Goal: Information Seeking & Learning: Check status

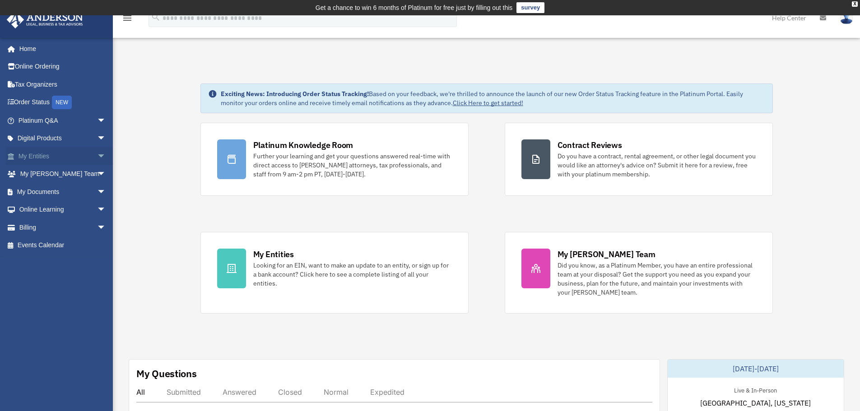
click at [48, 157] on link "My Entities arrow_drop_down" at bounding box center [62, 156] width 113 height 18
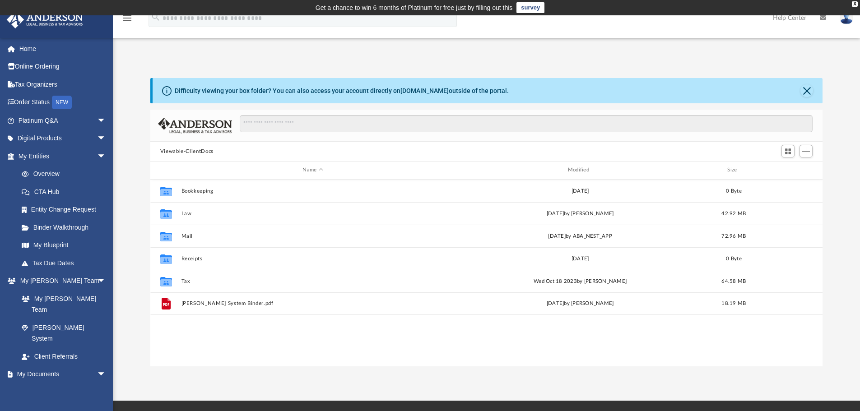
scroll to position [199, 665]
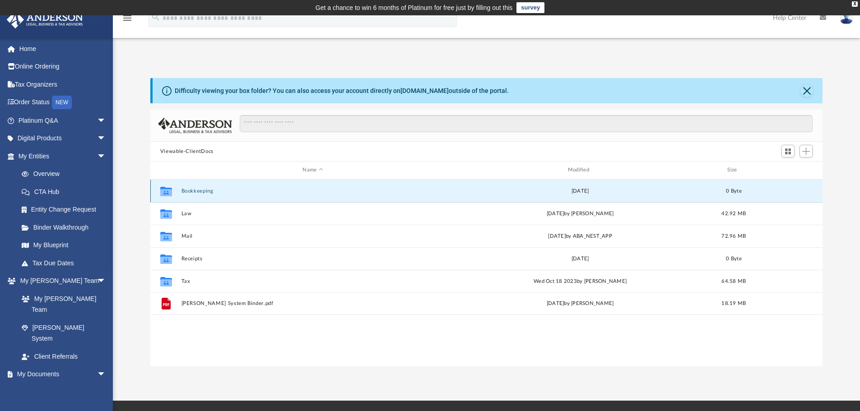
click at [190, 189] on button "Bookkeeping" at bounding box center [312, 191] width 263 height 6
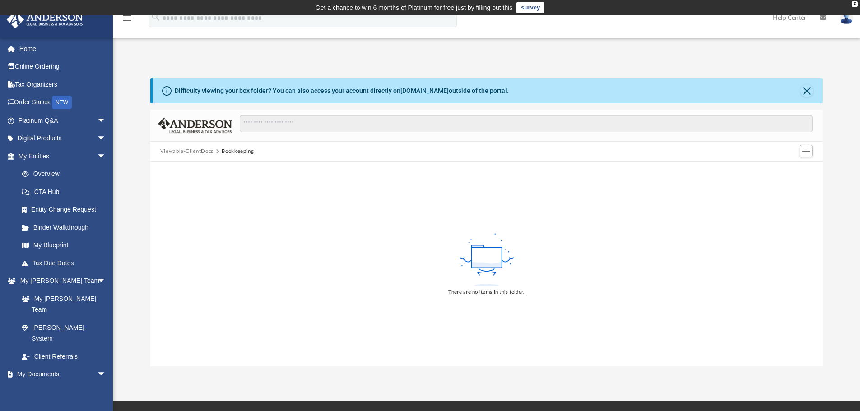
click at [199, 148] on button "Viewable-ClientDocs" at bounding box center [186, 152] width 53 height 8
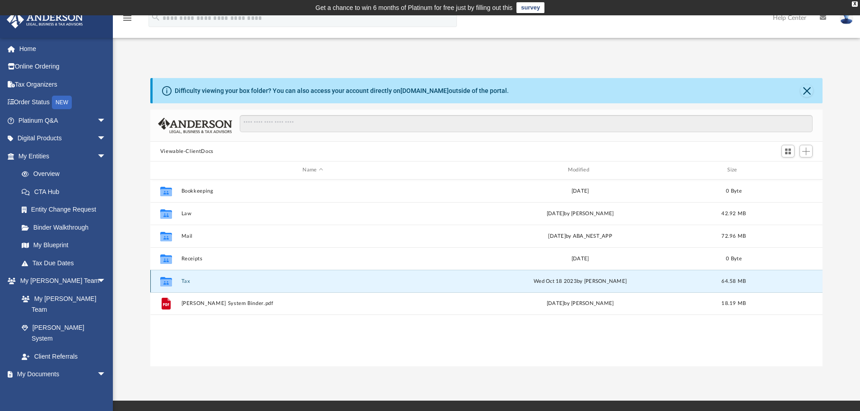
click at [186, 279] on button "Tax" at bounding box center [312, 281] width 263 height 6
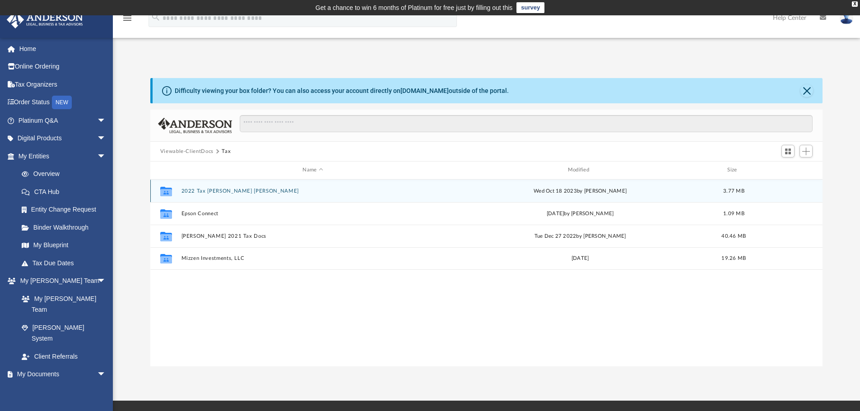
click at [224, 191] on button "2022 Tax Honeycutt Daigle" at bounding box center [312, 191] width 263 height 6
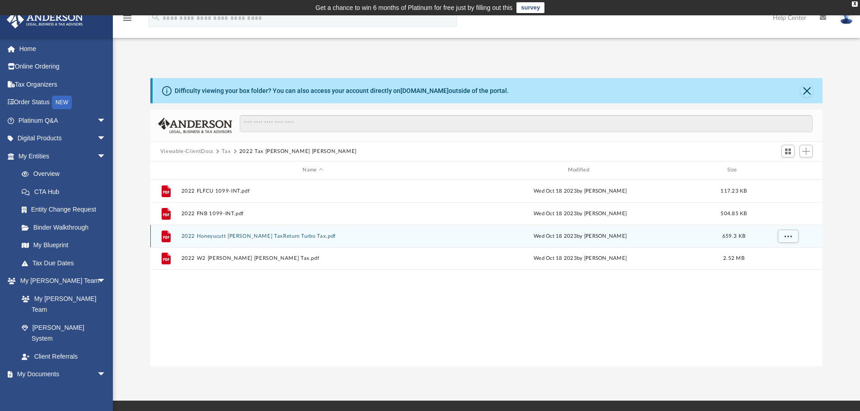
click at [209, 238] on button "2022 Honeyucutt Daigle TaxReturn Turbo Tax.pdf" at bounding box center [312, 236] width 263 height 6
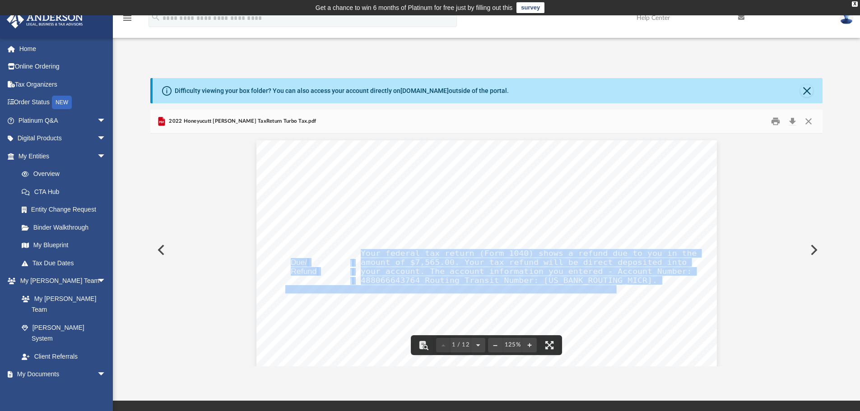
drag, startPoint x: 357, startPoint y: 252, endPoint x: 585, endPoint y: 285, distance: 230.3
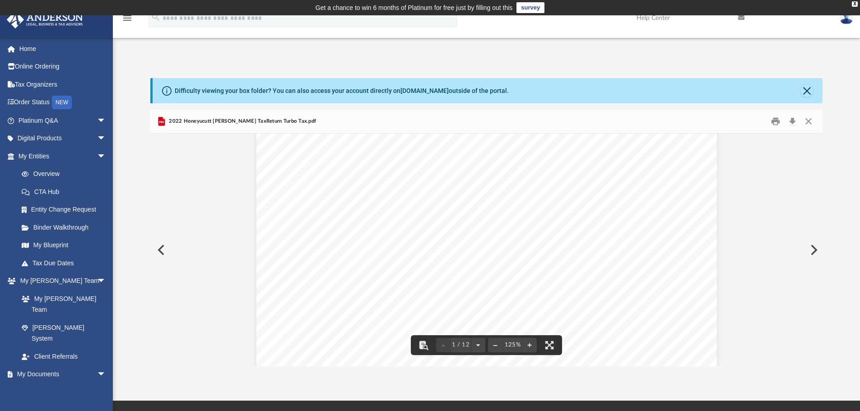
click at [438, 202] on span "www.turbotax.com. If you do not receive your refund within 21 days," at bounding box center [499, 200] width 277 height 8
click at [430, 203] on div "Electronic Filing Instructions for your 2022 Federal Tax Return Important: Your…" at bounding box center [486, 213] width 460 height 596
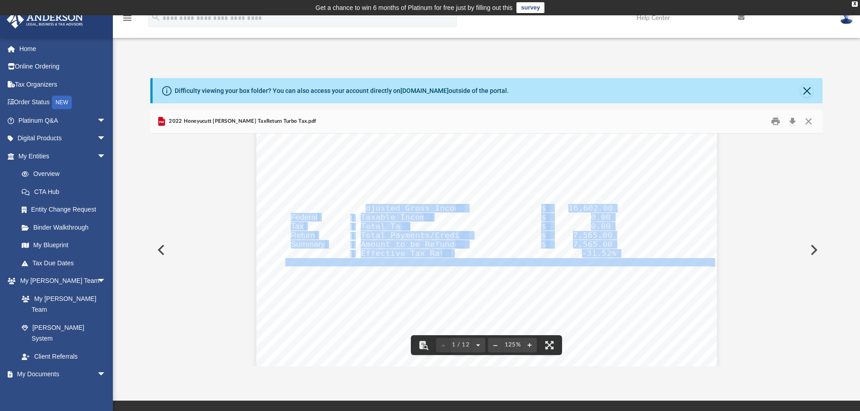
drag, startPoint x: 364, startPoint y: 208, endPoint x: 649, endPoint y: 228, distance: 286.4
click at [649, 228] on div "Electronic Filing Instructions for your 2022 Federal Tax Return Important: Your…" at bounding box center [486, 213] width 460 height 596
click at [625, 236] on div "Electronic Filing Instructions for your 2022 Federal Tax Return Important: Your…" at bounding box center [486, 213] width 460 height 596
click at [415, 251] on span "Effective Tax Rate" at bounding box center [405, 254] width 89 height 8
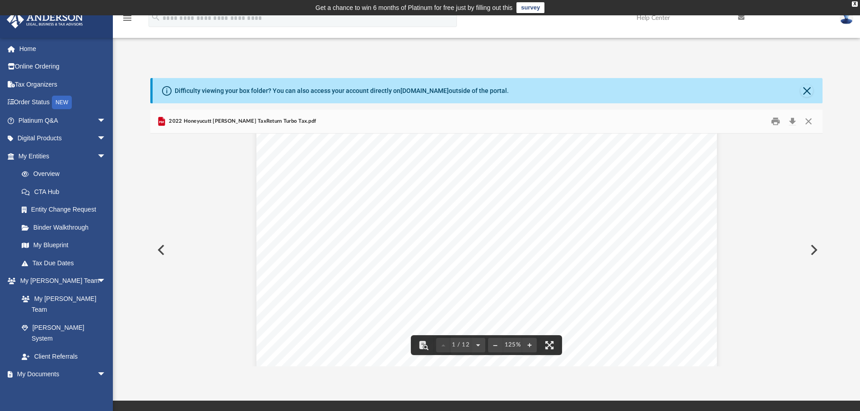
click at [385, 251] on span "Effective Tax Rate" at bounding box center [405, 254] width 89 height 8
drag, startPoint x: 335, startPoint y: 241, endPoint x: 551, endPoint y: 244, distance: 215.8
click at [551, 244] on div "Form 1040 20 22 U.S. Individual Income Tax Return Department of the Treasury—In…" at bounding box center [486, 258] width 460 height 596
click at [473, 239] on span "Total amount from Form(s) W-2, box 1 (see instructions)" at bounding box center [418, 240] width 150 height 6
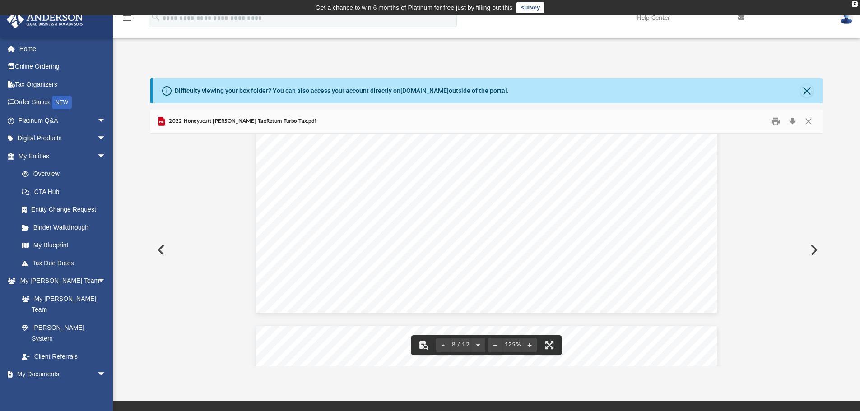
scroll to position [4739, 0]
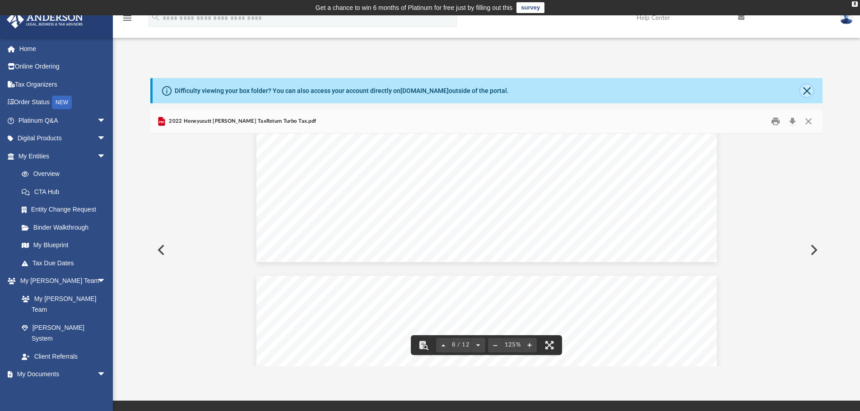
click at [805, 88] on button "Close" at bounding box center [806, 90] width 13 height 13
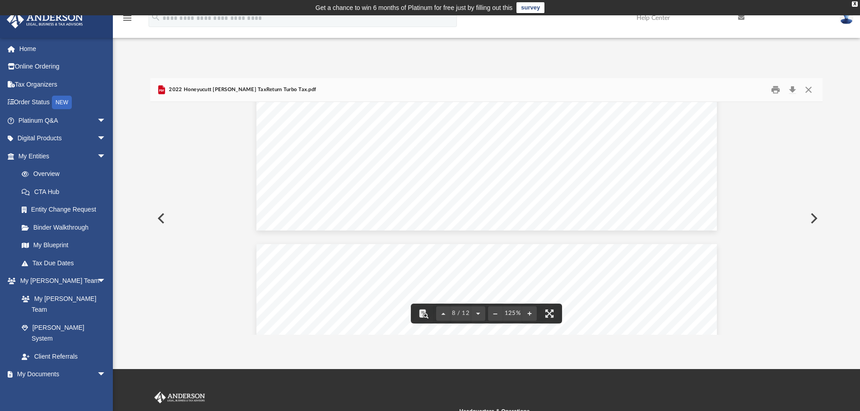
click at [162, 215] on button "Preview" at bounding box center [160, 218] width 20 height 25
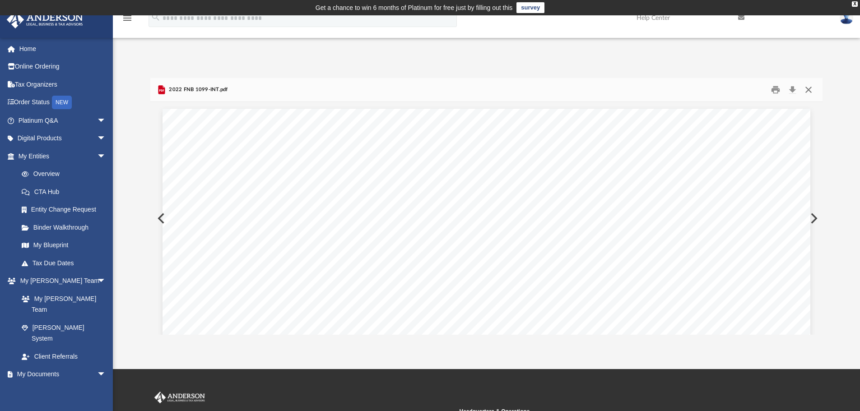
click at [808, 93] on button "Close" at bounding box center [808, 90] width 16 height 14
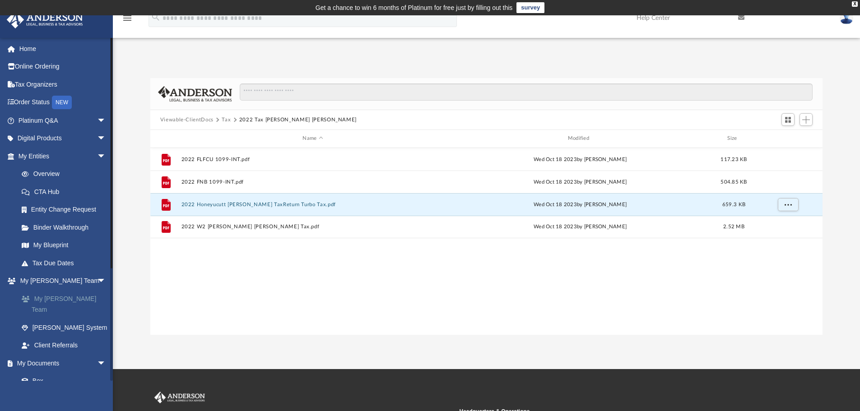
click at [61, 296] on link "My [PERSON_NAME] Team" at bounding box center [66, 304] width 107 height 29
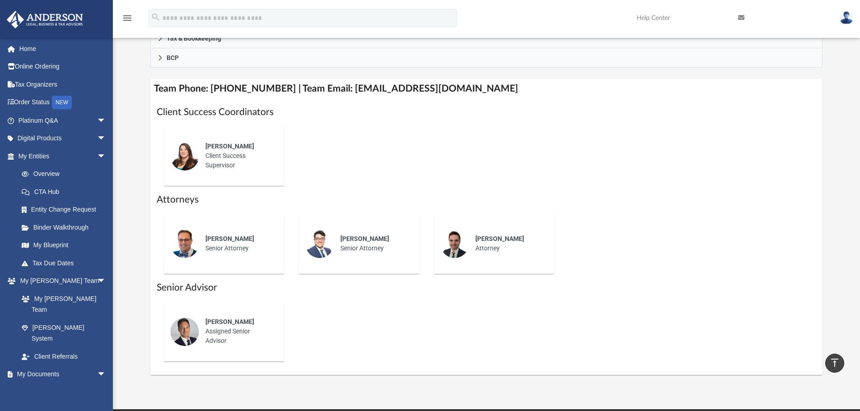
scroll to position [316, 0]
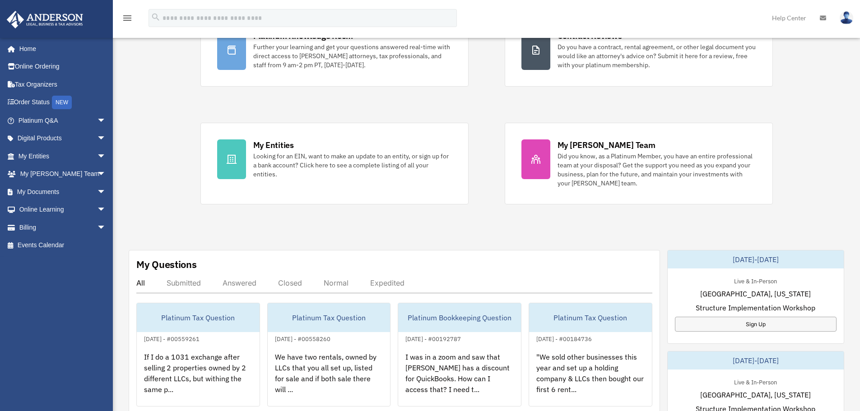
scroll to position [181, 0]
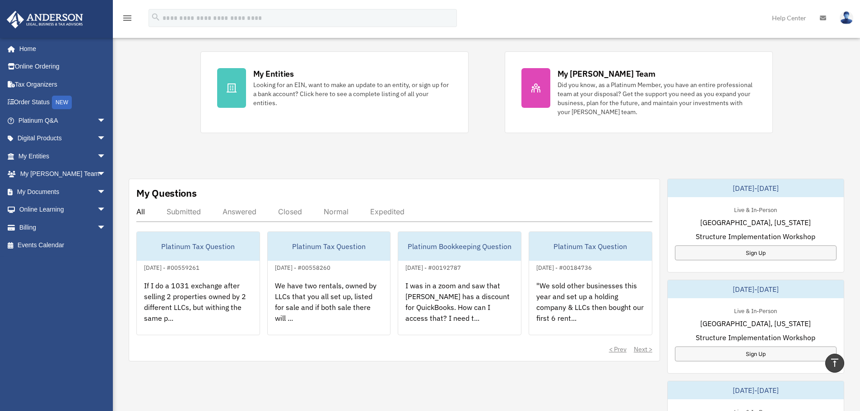
click at [173, 213] on div "Submitted" at bounding box center [184, 211] width 34 height 9
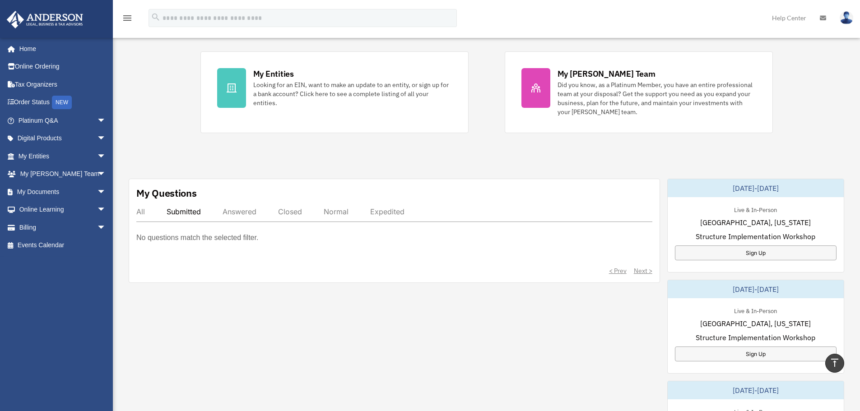
click at [146, 205] on div "My Questions All Submitted Answered Closed Normal Expedited No questions match …" at bounding box center [394, 231] width 531 height 104
click at [139, 211] on div "All" at bounding box center [140, 211] width 9 height 9
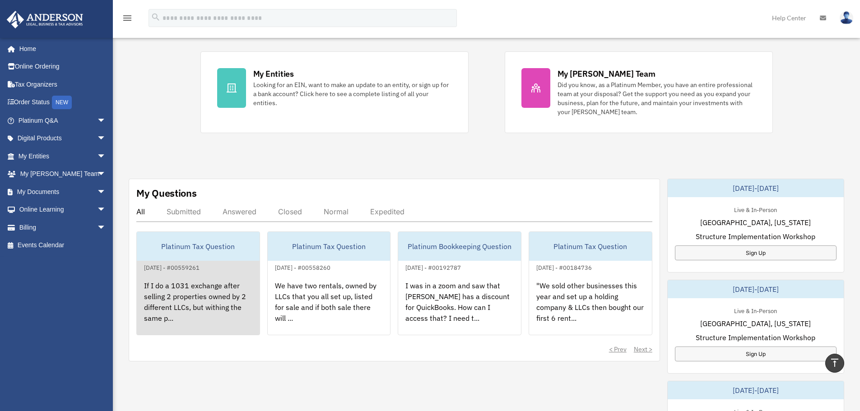
click at [186, 289] on div "If I do a 1031 exchange after selling 2 properties owned by 2 different LLCs, b…" at bounding box center [198, 308] width 123 height 70
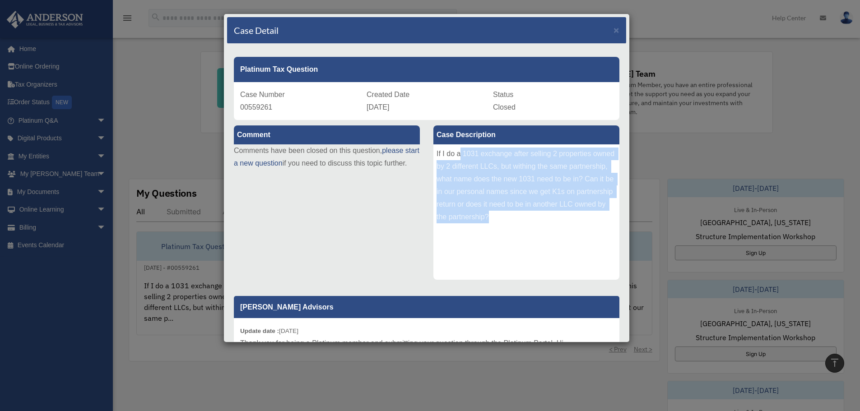
drag, startPoint x: 458, startPoint y: 148, endPoint x: 602, endPoint y: 222, distance: 162.3
click at [602, 222] on div "If I do a 1031 exchange after selling 2 properties owned by 2 different LLCs, b…" at bounding box center [526, 211] width 186 height 135
click at [593, 192] on div "If I do a 1031 exchange after selling 2 properties owned by 2 different LLCs, b…" at bounding box center [526, 211] width 186 height 135
click at [482, 177] on div "If I do a 1031 exchange after selling 2 properties owned by 2 different LLCs, b…" at bounding box center [526, 211] width 186 height 135
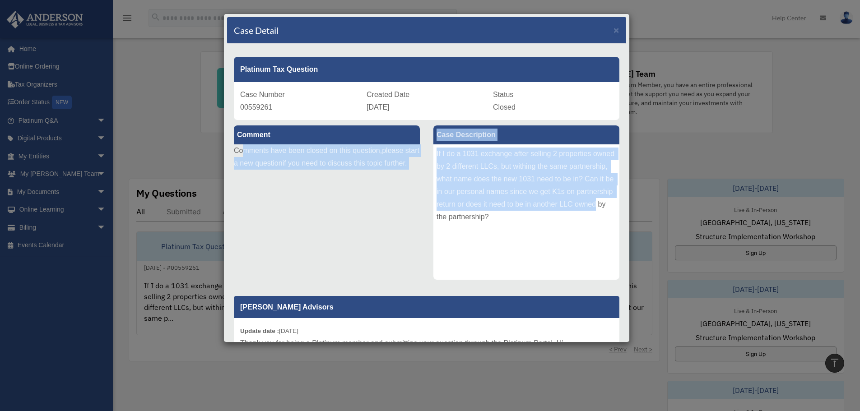
drag, startPoint x: 241, startPoint y: 150, endPoint x: 470, endPoint y: 256, distance: 251.8
click at [470, 256] on div "Comment Comments have been closed on this question, please start a new question…" at bounding box center [426, 296] width 399 height 353
click at [613, 28] on span "×" at bounding box center [616, 30] width 6 height 10
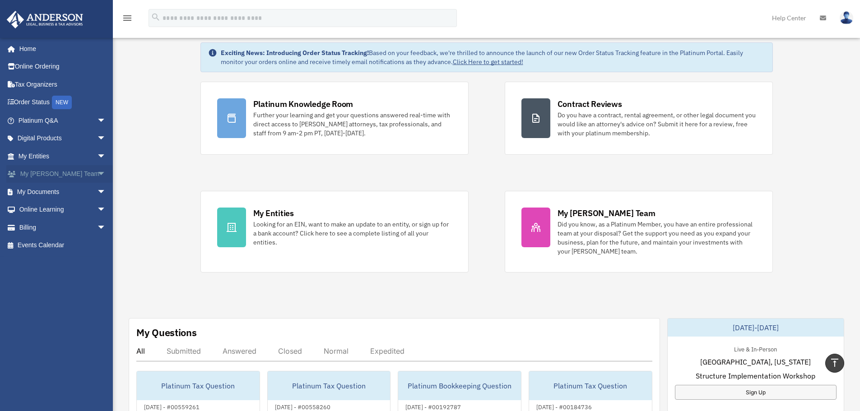
scroll to position [0, 0]
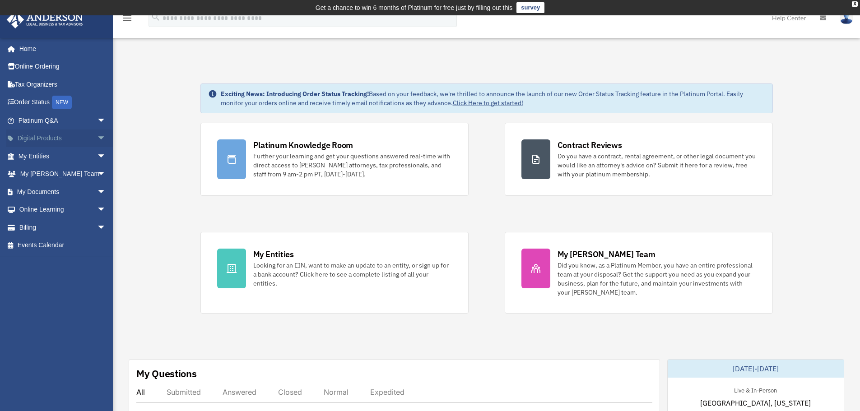
click at [34, 133] on link "Digital Products arrow_drop_down" at bounding box center [62, 139] width 113 height 18
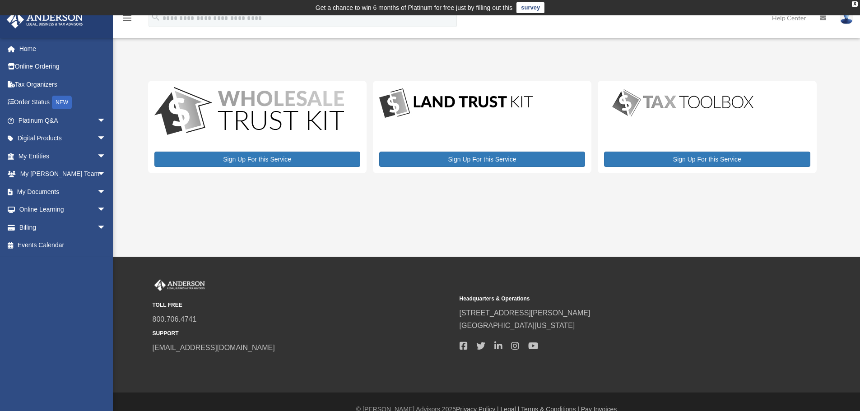
drag, startPoint x: 654, startPoint y: 94, endPoint x: 621, endPoint y: 104, distance: 34.0
click at [654, 93] on img at bounding box center [683, 103] width 158 height 32
click at [34, 82] on link "Tax Organizers" at bounding box center [62, 84] width 113 height 18
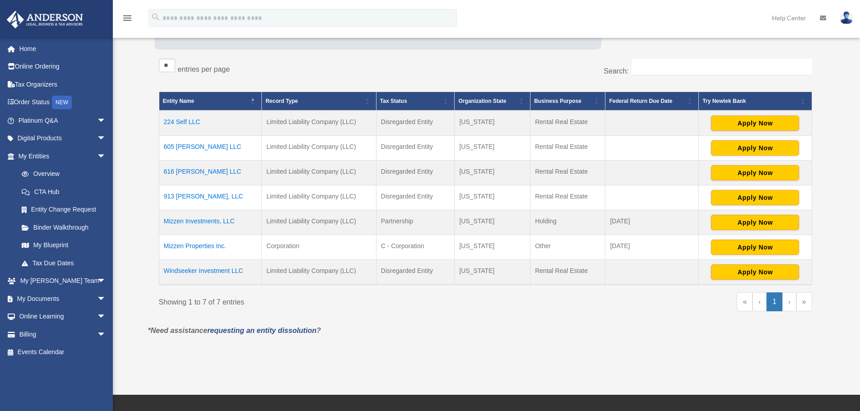
scroll to position [150, 0]
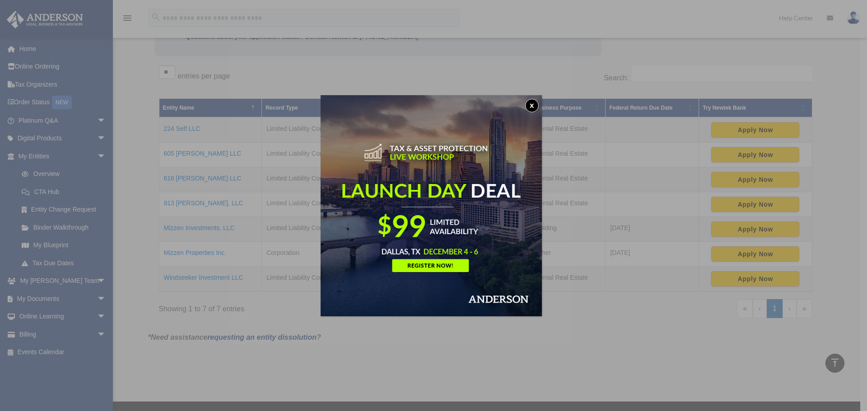
click at [532, 102] on button "x" at bounding box center [532, 106] width 14 height 14
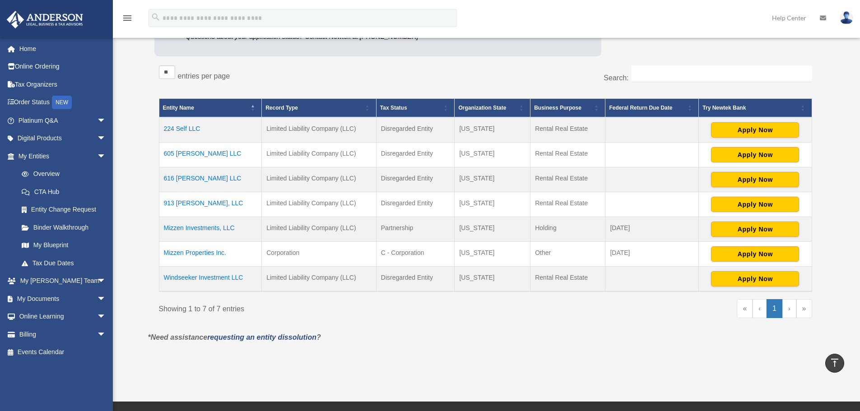
drag, startPoint x: 666, startPoint y: 258, endPoint x: 150, endPoint y: 239, distance: 516.2
click at [150, 239] on div "Entities, Trusts, and Deeds Active Entities Inactive Entities Active Trusts Ina…" at bounding box center [485, 129] width 675 height 406
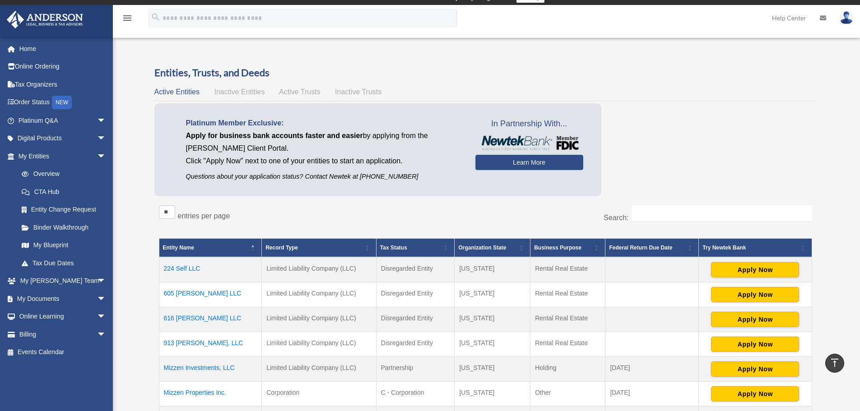
scroll to position [0, 0]
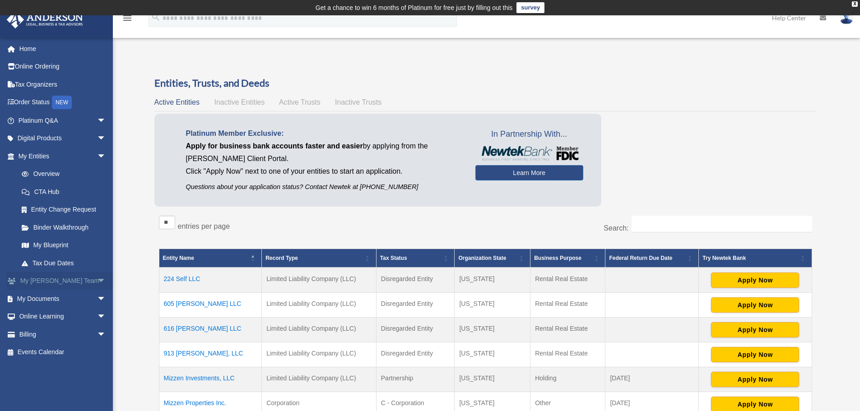
click at [63, 280] on link "My Anderson Team arrow_drop_down" at bounding box center [62, 281] width 113 height 18
